Goal: Information Seeking & Learning: Learn about a topic

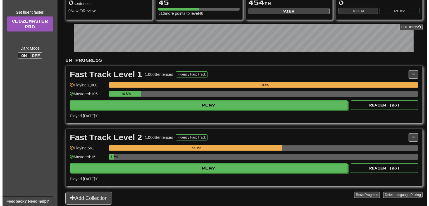
scroll to position [88, 0]
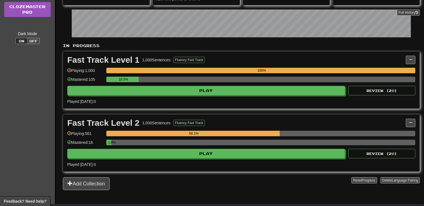
drag, startPoint x: 425, startPoint y: 203, endPoint x: 220, endPoint y: 155, distance: 210.6
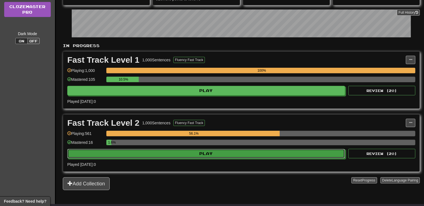
click at [220, 155] on button "Play" at bounding box center [206, 153] width 278 height 9
select select "**"
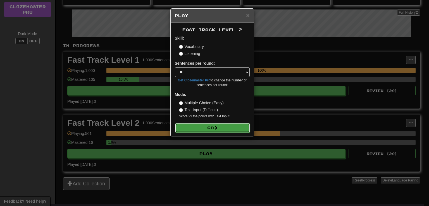
click at [213, 128] on button "Go" at bounding box center [212, 127] width 75 height 9
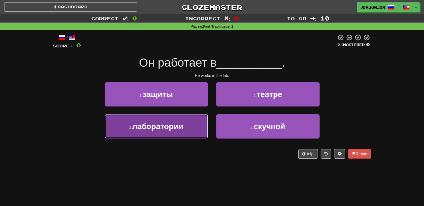
click at [171, 131] on button "3 . лаборатории" at bounding box center [156, 126] width 103 height 24
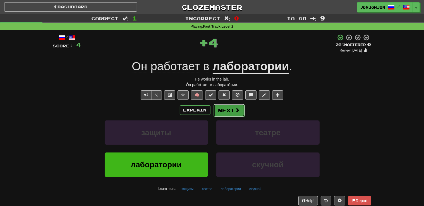
click at [236, 110] on span at bounding box center [237, 110] width 5 height 5
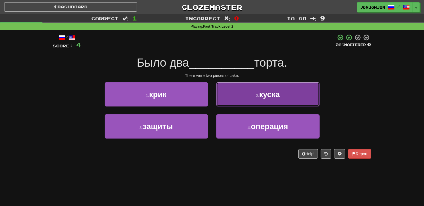
click at [259, 102] on button "2 . куска" at bounding box center [267, 94] width 103 height 24
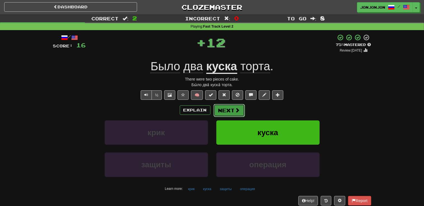
click at [237, 112] on span at bounding box center [237, 110] width 5 height 5
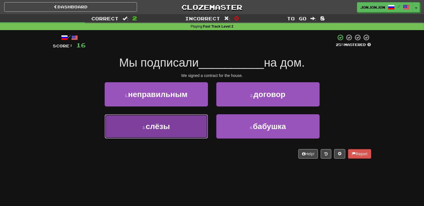
click at [184, 131] on button "3 . слёзы" at bounding box center [156, 126] width 103 height 24
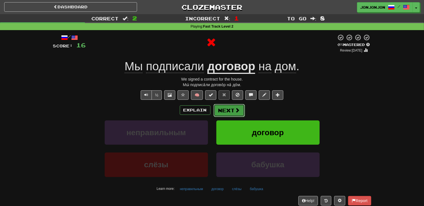
click at [229, 113] on button "Next" at bounding box center [228, 110] width 31 height 13
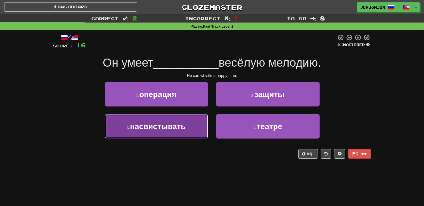
click at [178, 130] on span "насвистывать" at bounding box center [158, 126] width 56 height 9
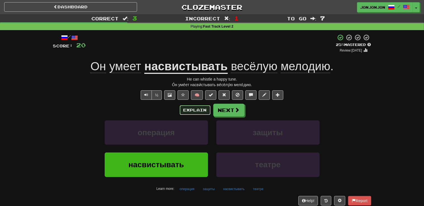
click at [193, 111] on button "Explain" at bounding box center [195, 109] width 31 height 9
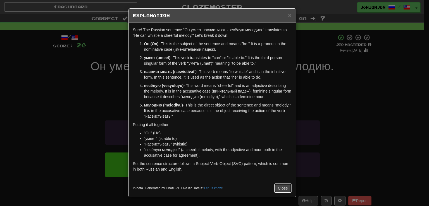
click at [280, 188] on button "Close" at bounding box center [282, 188] width 17 height 9
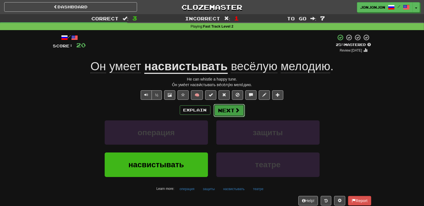
click at [233, 112] on button "Next" at bounding box center [228, 110] width 31 height 13
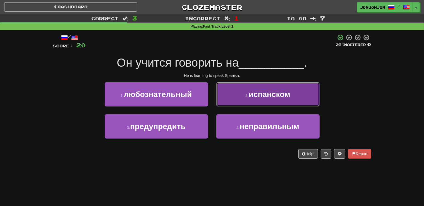
click at [254, 98] on span "испанском" at bounding box center [270, 94] width 42 height 9
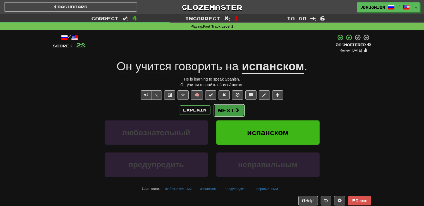
click at [226, 111] on button "Next" at bounding box center [228, 110] width 31 height 13
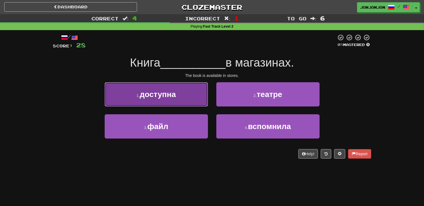
click at [188, 103] on button "1 . доступна" at bounding box center [156, 94] width 103 height 24
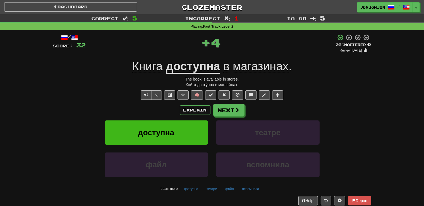
click at [293, 105] on div "Explain Next" at bounding box center [212, 110] width 318 height 13
click at [230, 110] on button "Next" at bounding box center [228, 110] width 31 height 13
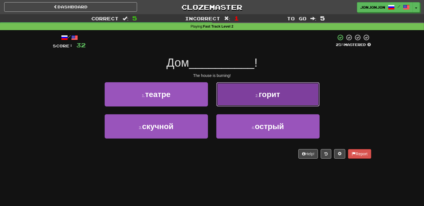
click at [262, 93] on span "горит" at bounding box center [269, 94] width 21 height 9
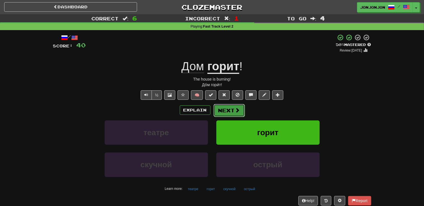
click at [236, 112] on span at bounding box center [237, 110] width 5 height 5
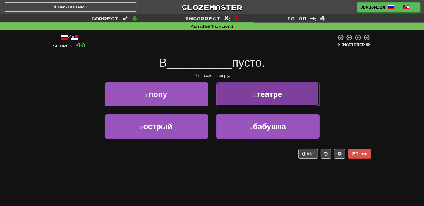
click at [258, 97] on span "театре" at bounding box center [269, 94] width 25 height 9
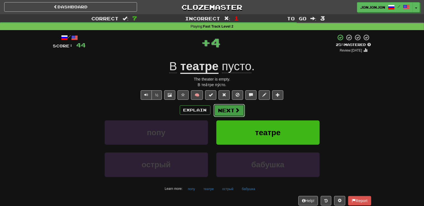
click at [228, 112] on button "Next" at bounding box center [228, 110] width 31 height 13
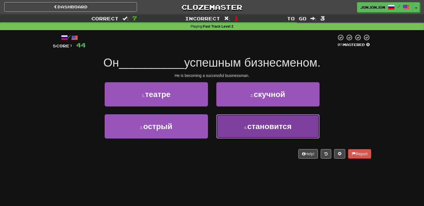
click at [264, 126] on span "становится" at bounding box center [269, 126] width 44 height 9
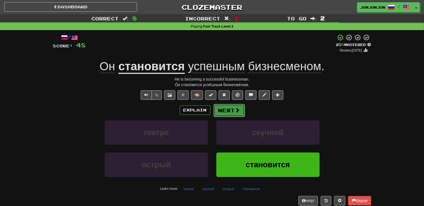
click at [227, 110] on button "Next" at bounding box center [228, 110] width 31 height 13
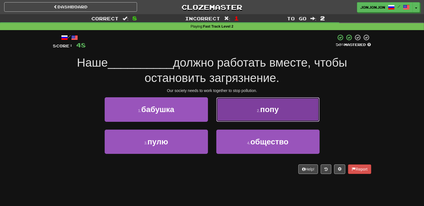
click at [269, 113] on span "попу" at bounding box center [269, 109] width 19 height 9
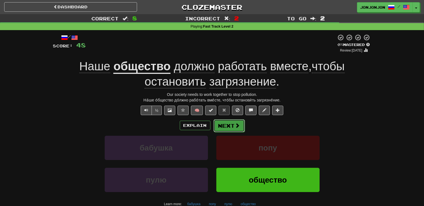
click at [232, 128] on button "Next" at bounding box center [228, 125] width 31 height 13
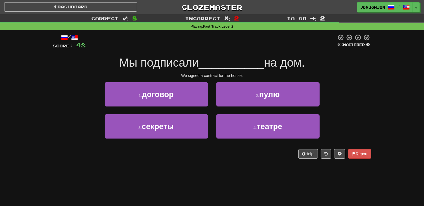
click at [183, 107] on div "1 . договор" at bounding box center [156, 98] width 112 height 32
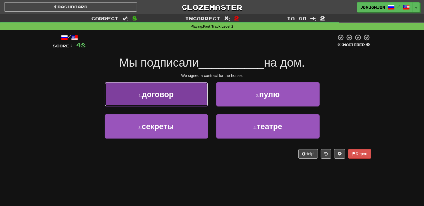
click at [171, 98] on span "договор" at bounding box center [158, 94] width 32 height 9
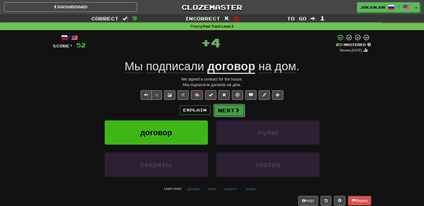
click at [225, 113] on button "Next" at bounding box center [228, 110] width 31 height 13
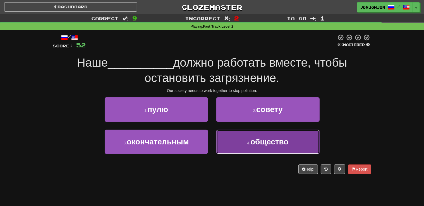
click at [252, 147] on button "4 . общество" at bounding box center [267, 142] width 103 height 24
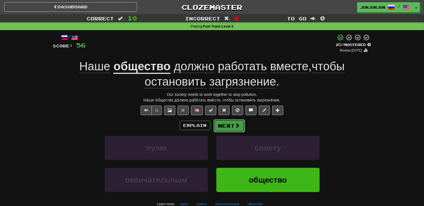
click at [228, 124] on button "Next" at bounding box center [228, 125] width 31 height 13
